Goal: Navigation & Orientation: Find specific page/section

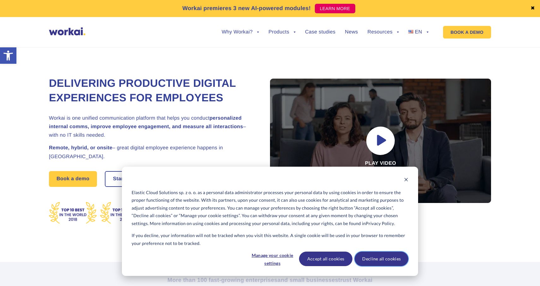
click at [385, 257] on button "Decline all cookies" at bounding box center [382, 259] width 54 height 15
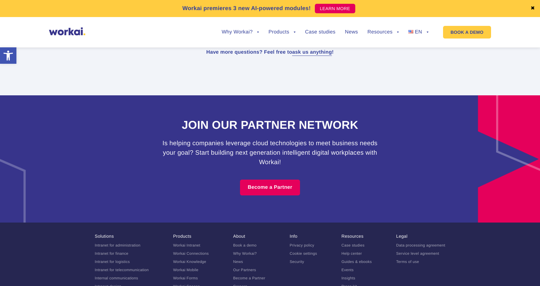
scroll to position [3910, 0]
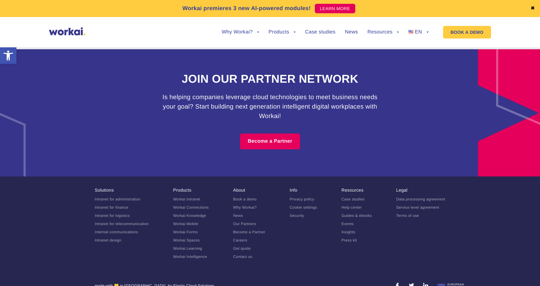
click at [241, 238] on link "Careers" at bounding box center [240, 240] width 14 height 4
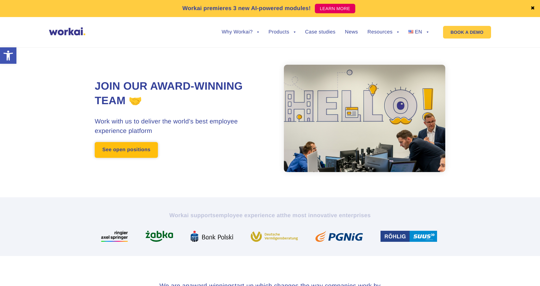
click at [111, 153] on link "See open positions" at bounding box center [126, 150] width 63 height 16
